Goal: Task Accomplishment & Management: Manage account settings

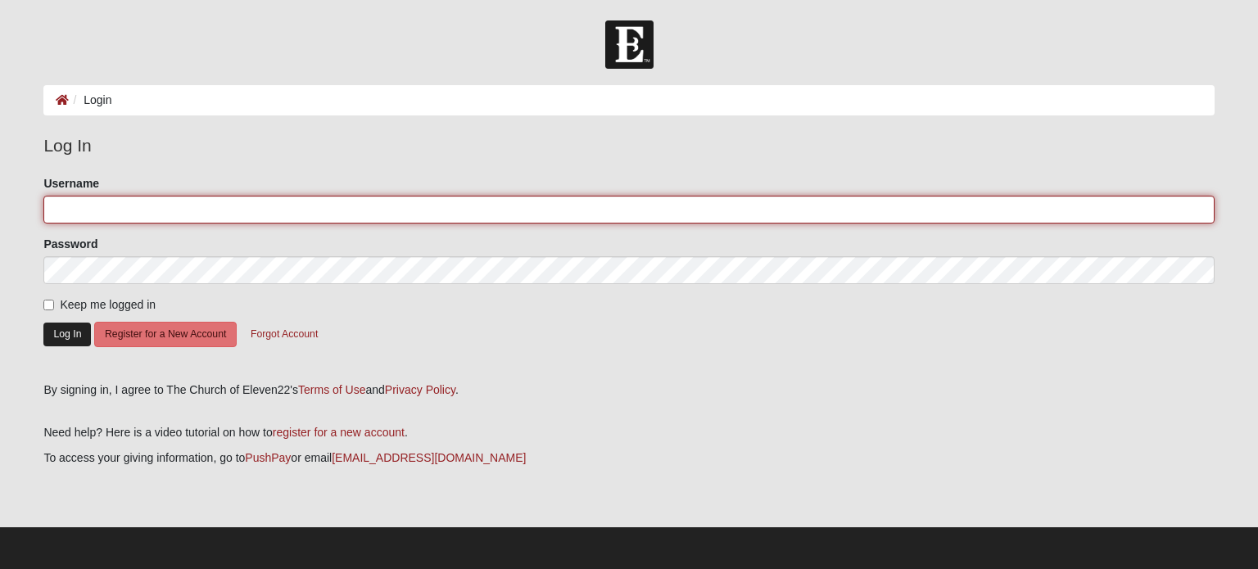
type input "allistef"
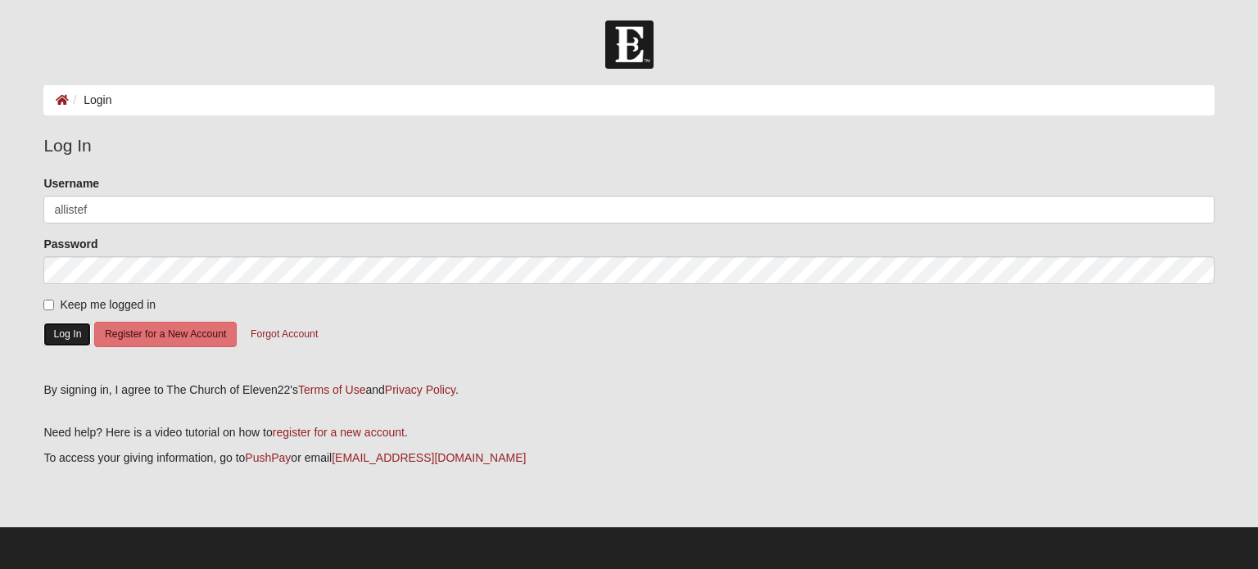
click at [59, 327] on button "Log In" at bounding box center [66, 335] width 47 height 24
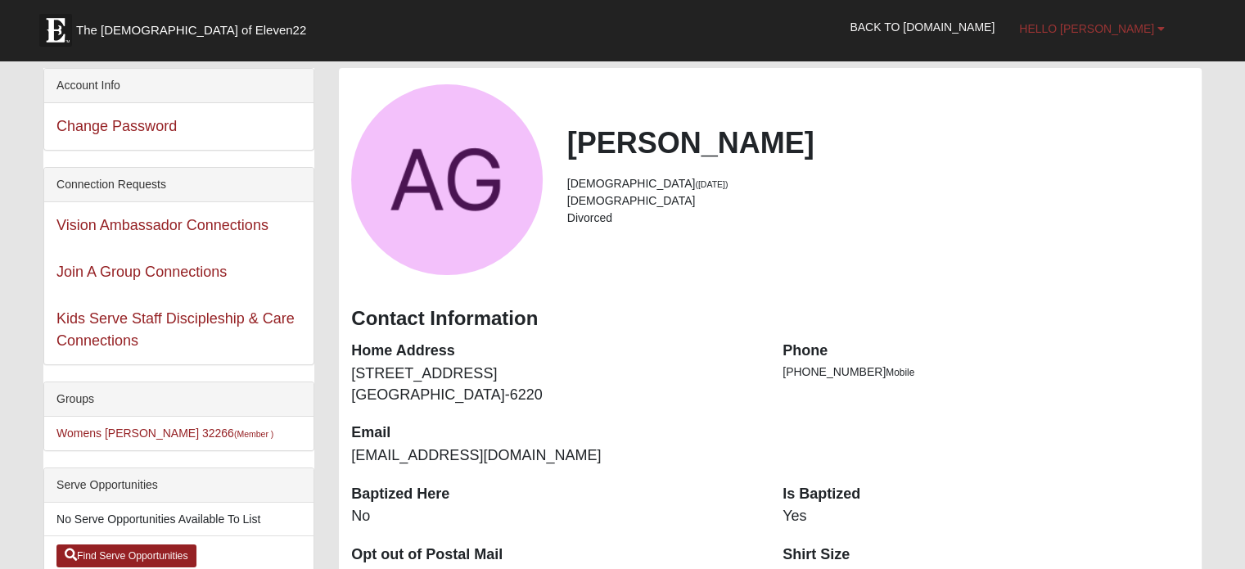
click at [1122, 29] on span "Hello [PERSON_NAME]" at bounding box center [1086, 28] width 135 height 13
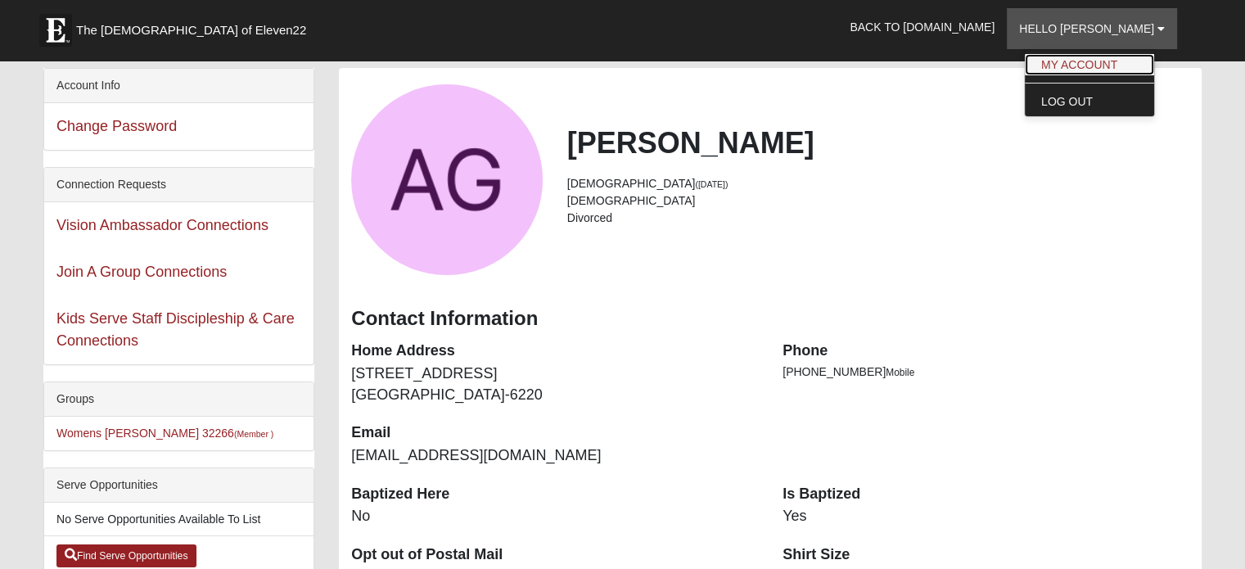
click at [1126, 59] on link "My Account" at bounding box center [1089, 64] width 129 height 21
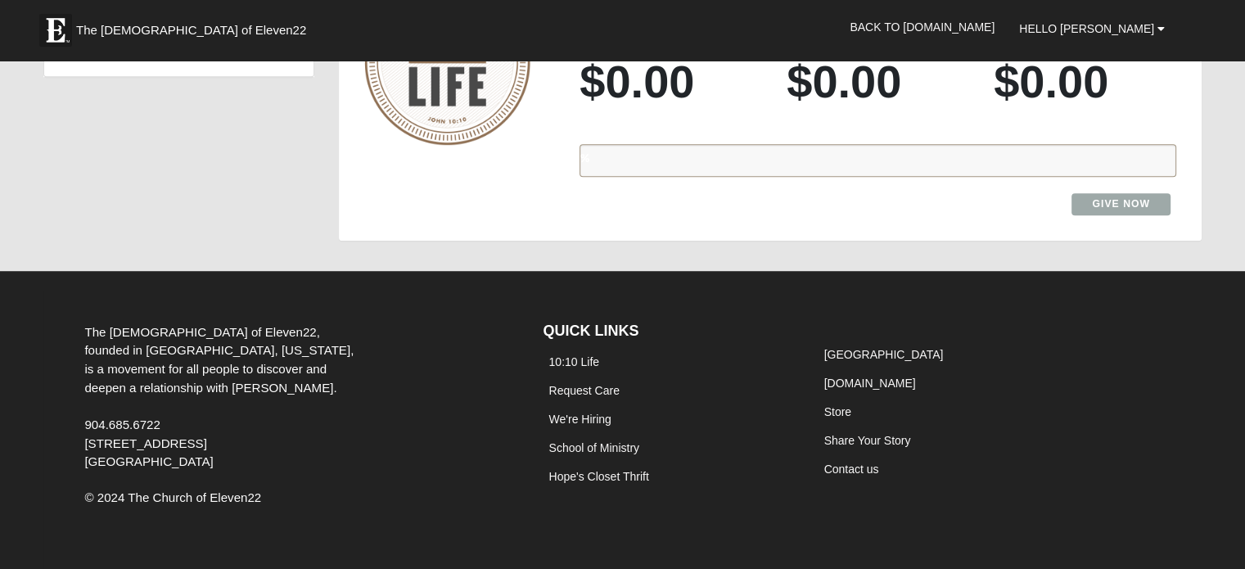
scroll to position [1222, 0]
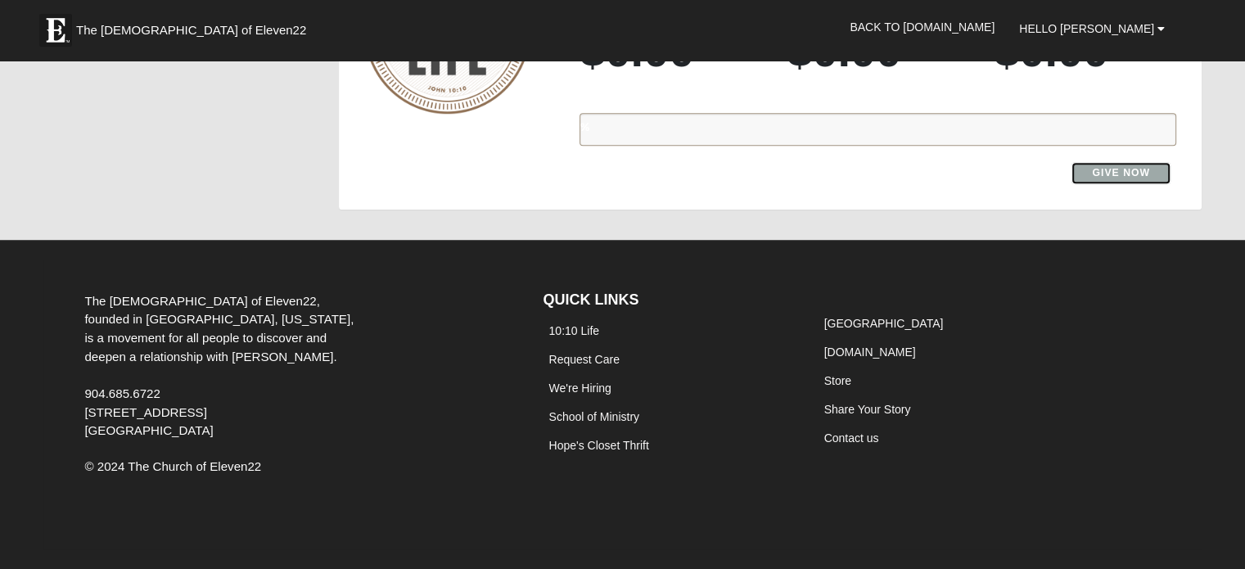
click at [1109, 178] on link "Give Now" at bounding box center [1121, 173] width 99 height 22
